Goal: Transaction & Acquisition: Download file/media

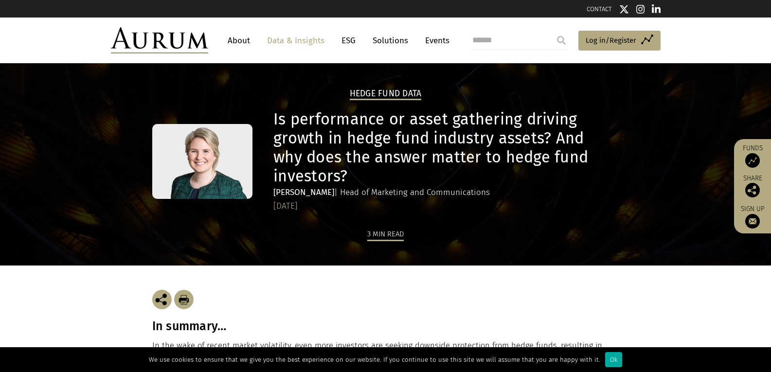
click at [393, 100] on h2 "Hedge Fund Data" at bounding box center [386, 95] width 72 height 12
click at [635, 206] on div "Hedge Fund Data Is performance or asset gathering driving growth in hedge fund …" at bounding box center [385, 164] width 771 height 202
click at [348, 43] on link "ESG" at bounding box center [349, 41] width 24 height 18
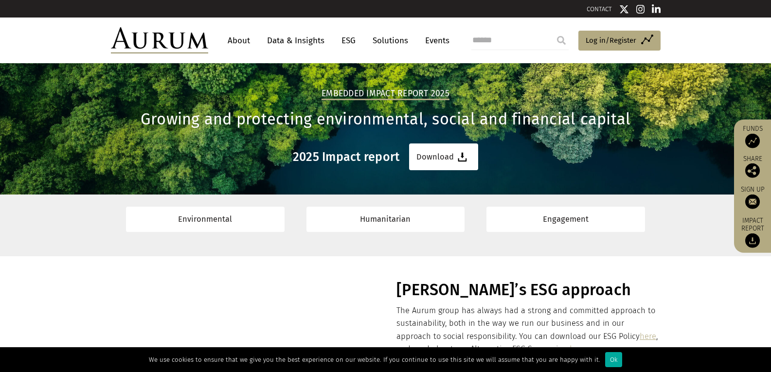
click at [298, 37] on link "Data & Insights" at bounding box center [295, 41] width 67 height 18
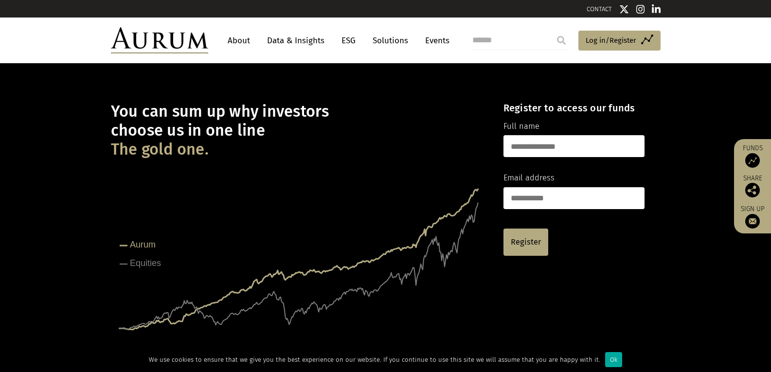
click at [301, 40] on link "Data & Insights" at bounding box center [295, 41] width 67 height 18
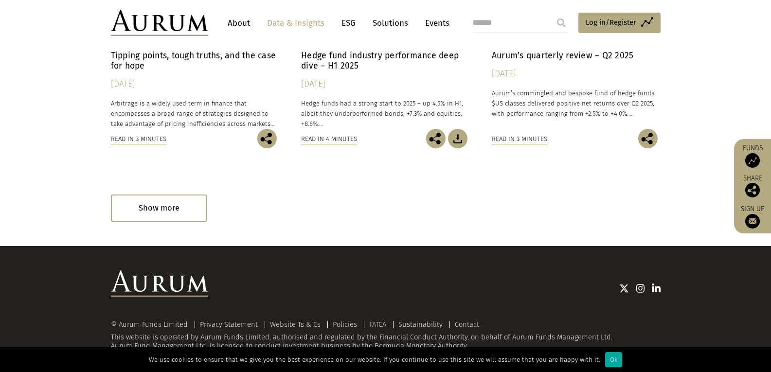
scroll to position [649, 0]
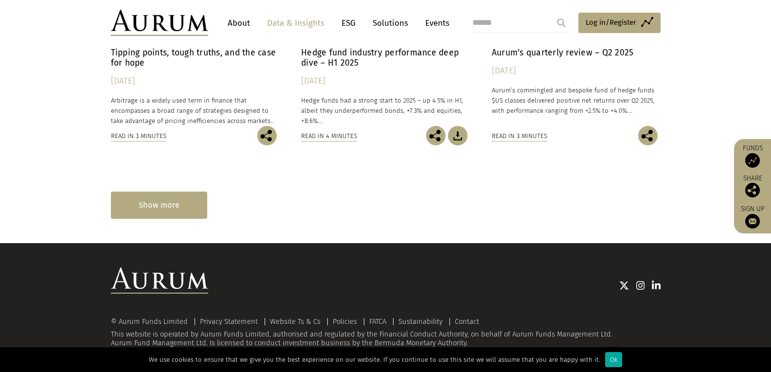
click at [180, 214] on div "Show more" at bounding box center [159, 205] width 96 height 27
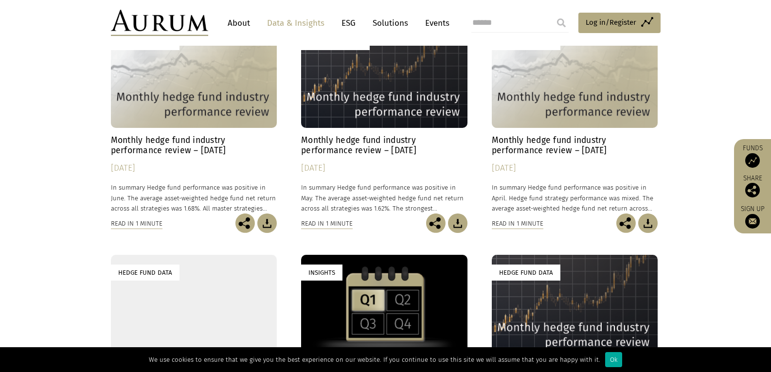
scroll to position [795, 0]
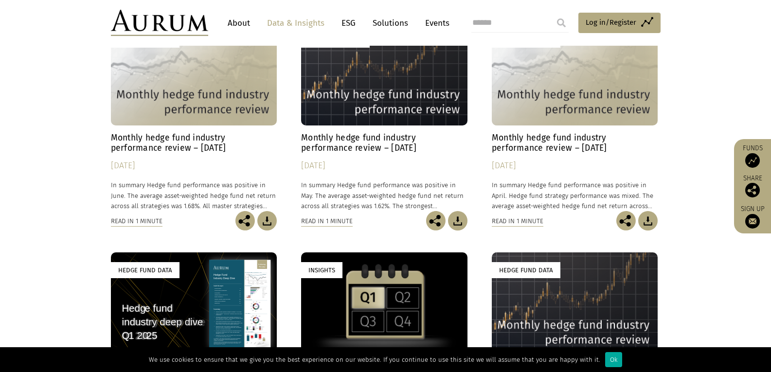
click at [563, 235] on div "Insights Hedge fund strategy primer series In this educational series of hedge …" at bounding box center [386, 21] width 550 height 923
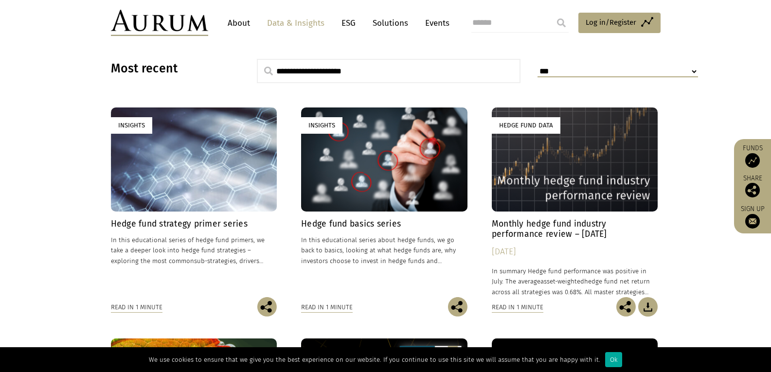
scroll to position [340, 0]
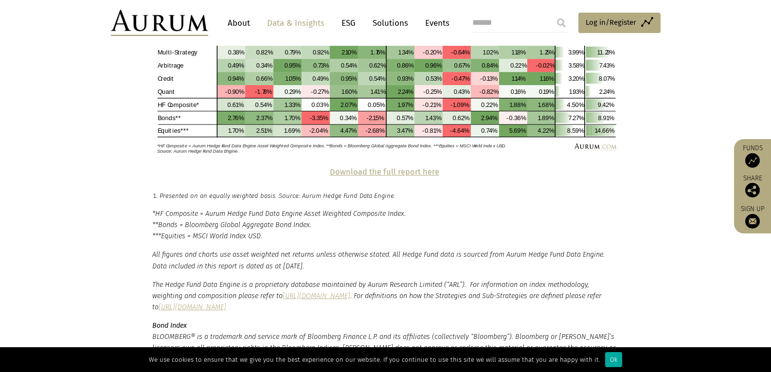
scroll to position [2188, 0]
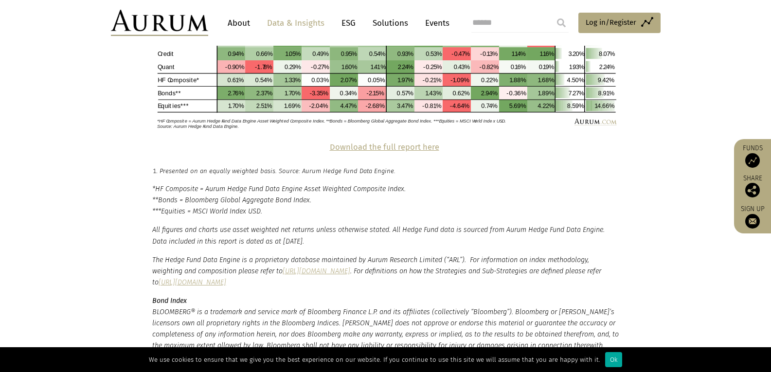
click at [370, 142] on strong "Download the full report here" at bounding box center [384, 146] width 109 height 9
